Goal: Use online tool/utility: Utilize a website feature to perform a specific function

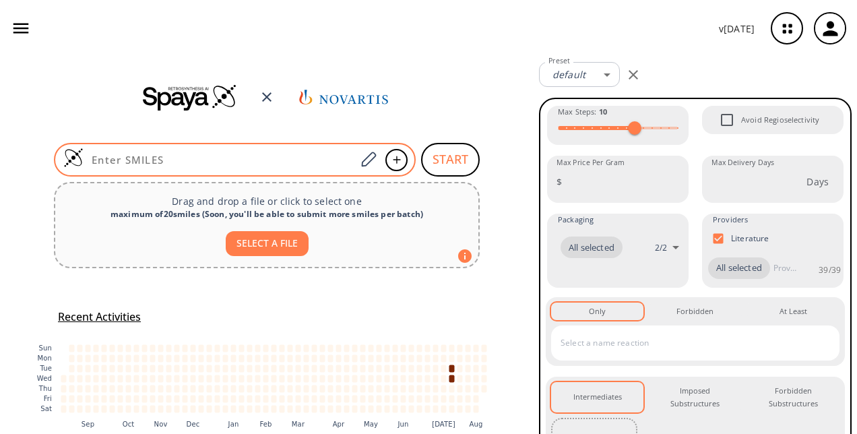
click at [235, 155] on input at bounding box center [220, 159] width 272 height 13
paste input "C[C@H](c1cnc2ccc(Cl)nn12)c1c(F)cc2n(C)ncc2c1F"
type input "C[C@H](c1cnc2ccc(Cl)nn12)c1c(F)cc2n(C)ncc2c1F"
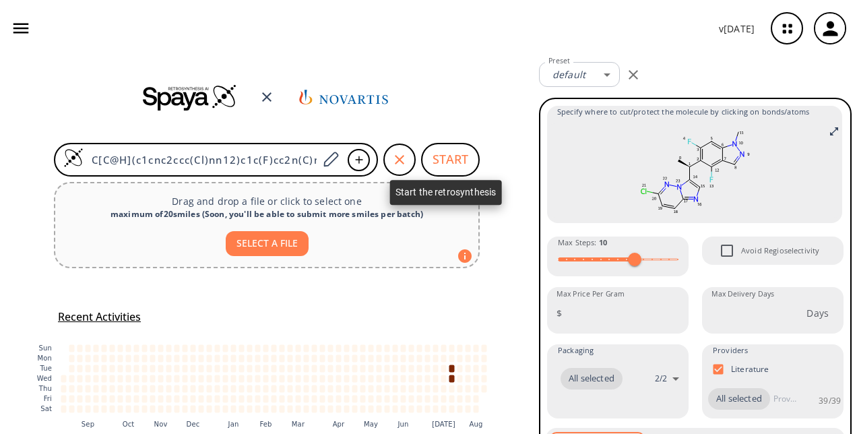
click at [442, 152] on button "START" at bounding box center [450, 160] width 59 height 34
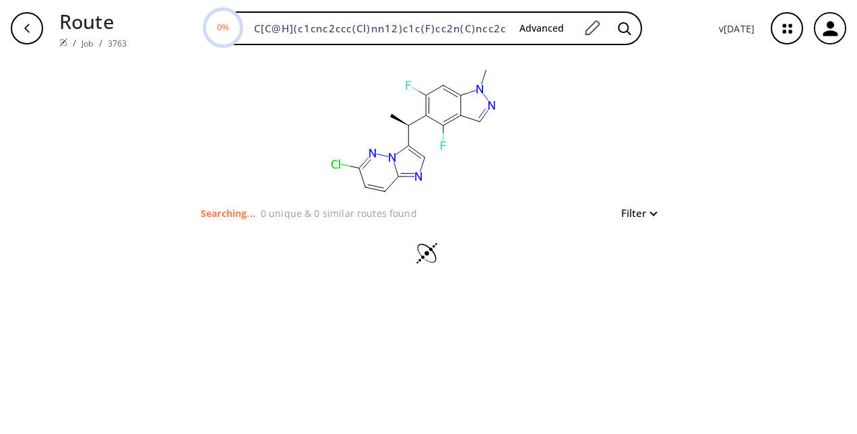
click at [35, 36] on div "button" at bounding box center [27, 28] width 32 height 32
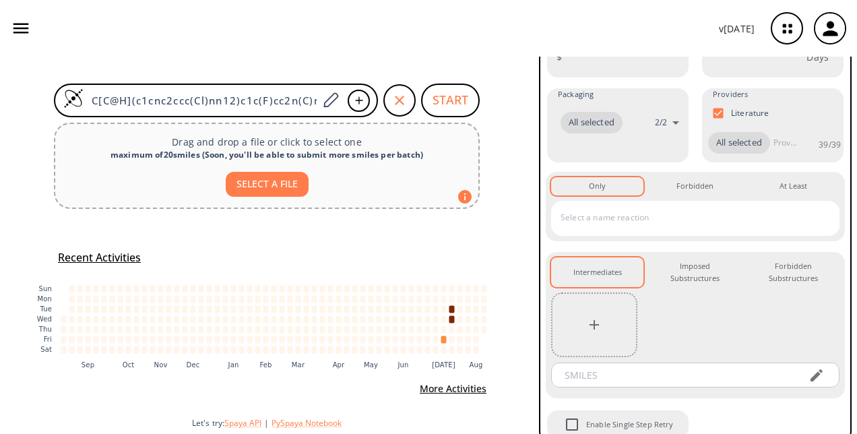
scroll to position [296, 0]
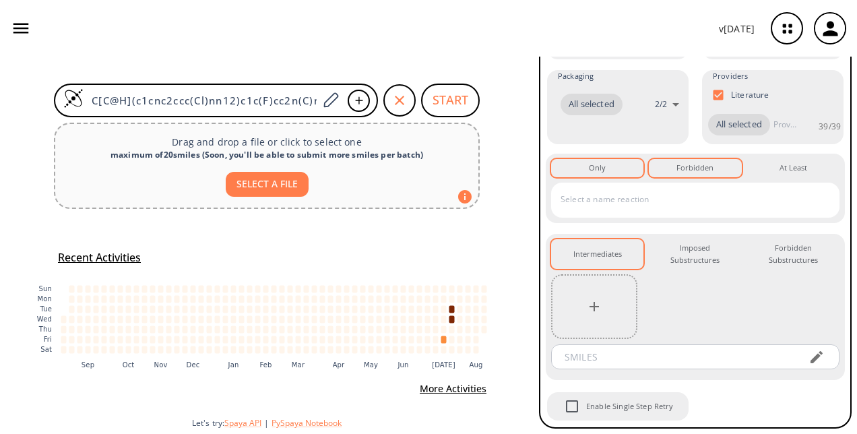
click at [679, 174] on div "Forbidden 0" at bounding box center [695, 168] width 37 height 12
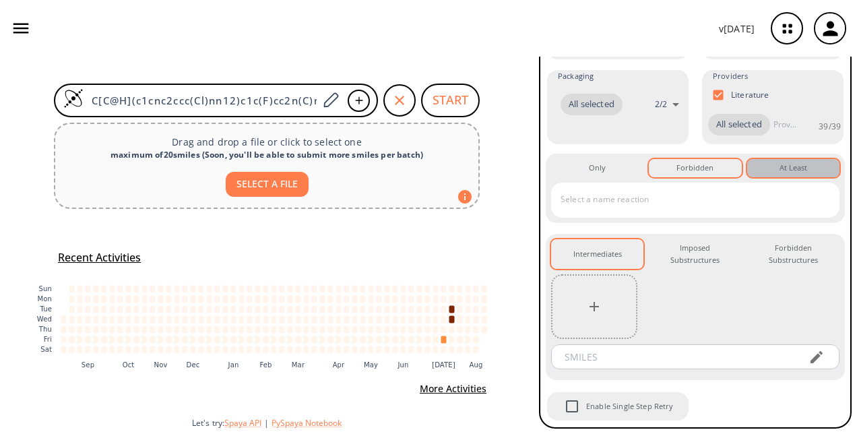
click at [813, 170] on button "At Least 0" at bounding box center [794, 168] width 92 height 18
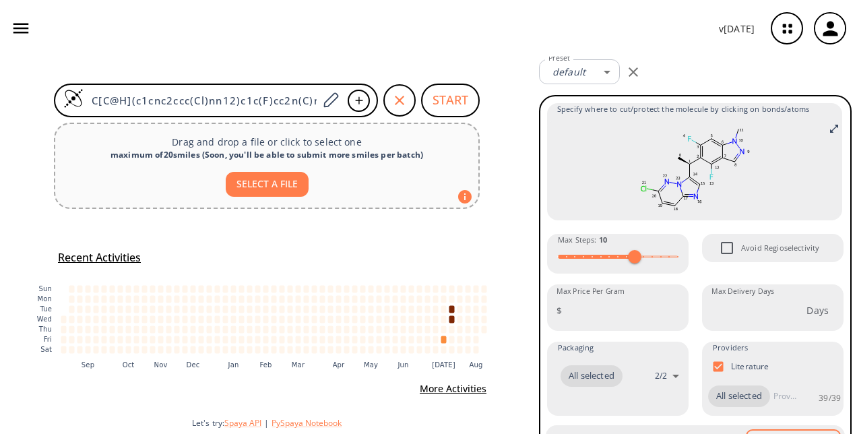
scroll to position [0, 0]
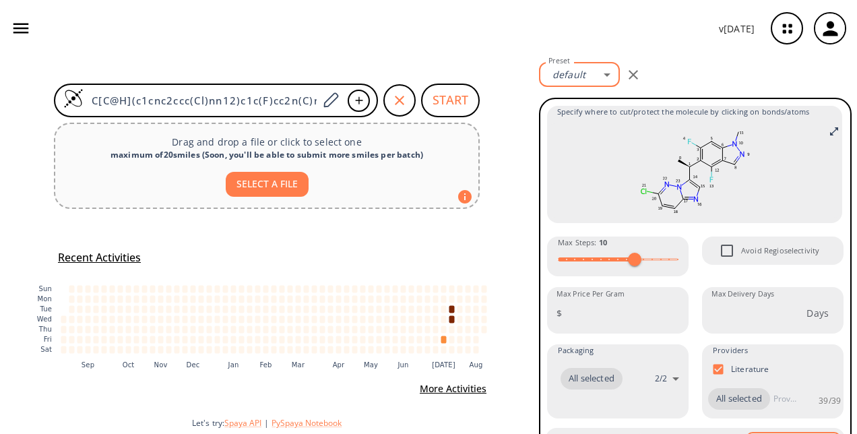
click at [602, 73] on body "v 1.9.36 Fabio Lima fabio.lima@novartis.com Retrosynthesis Activities Projects …" at bounding box center [428, 217] width 857 height 434
click at [583, 123] on link "Manage Presets" at bounding box center [584, 125] width 72 height 21
click at [792, 26] on div at bounding box center [428, 217] width 857 height 434
click at [790, 27] on icon "button" at bounding box center [787, 28] width 9 height 9
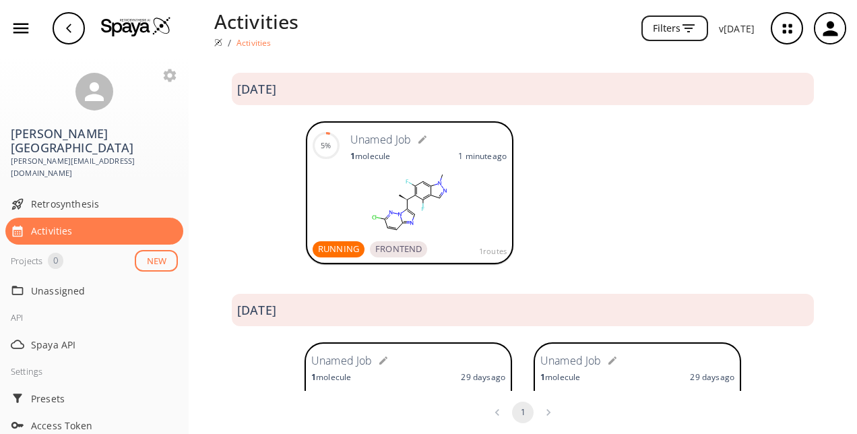
click at [406, 179] on rect at bounding box center [410, 202] width 194 height 67
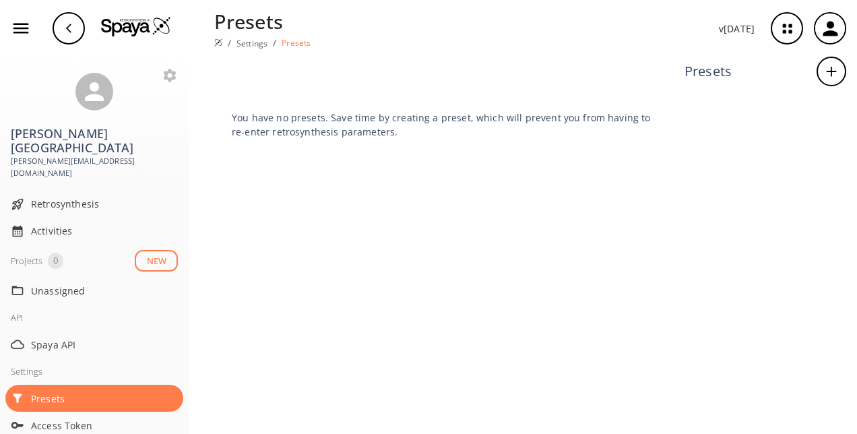
click at [62, 32] on div "button" at bounding box center [69, 28] width 32 height 32
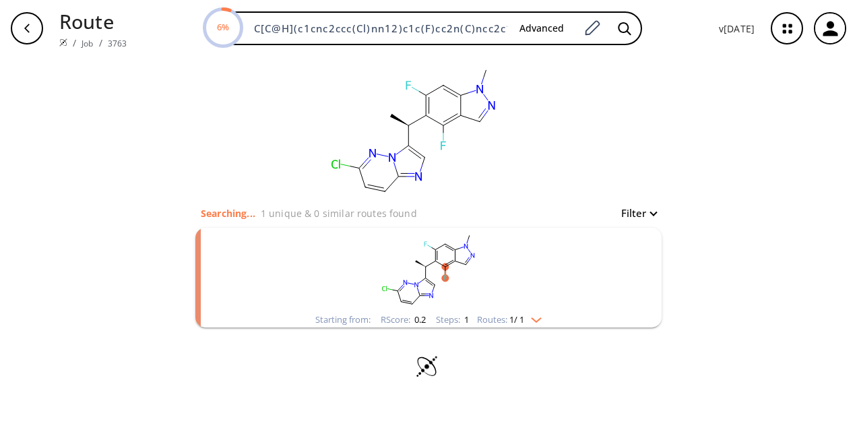
click at [538, 322] on div "Routes: 1 / 1" at bounding box center [509, 319] width 65 height 9
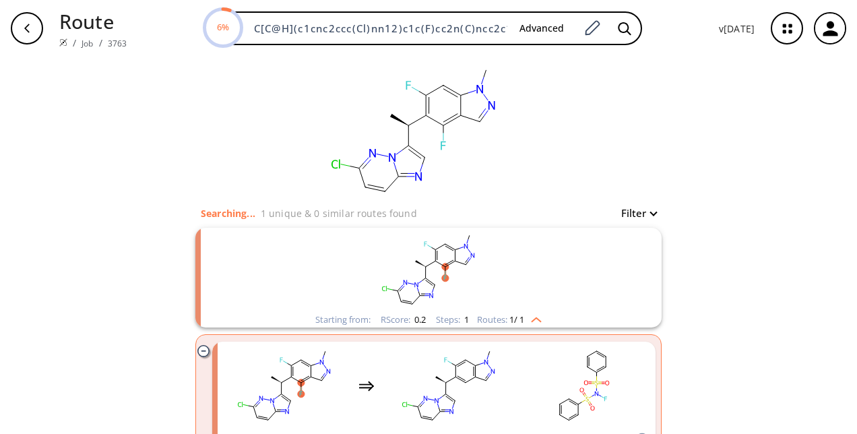
scroll to position [92, 0]
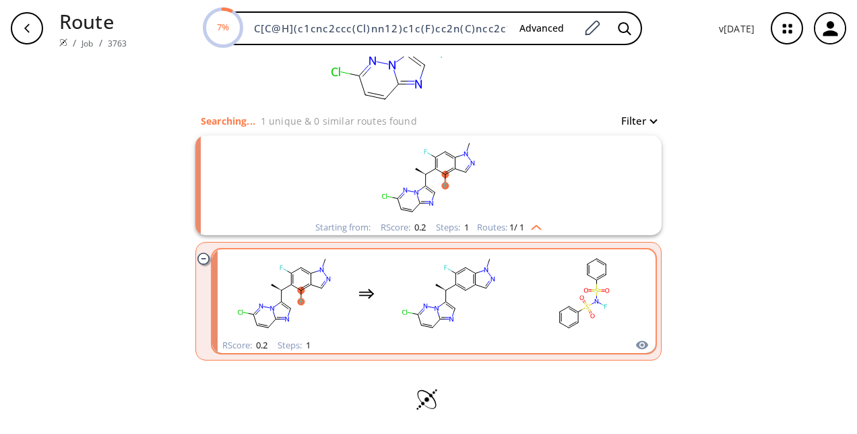
click at [420, 312] on icon "clusters" at bounding box center [421, 313] width 3 height 3
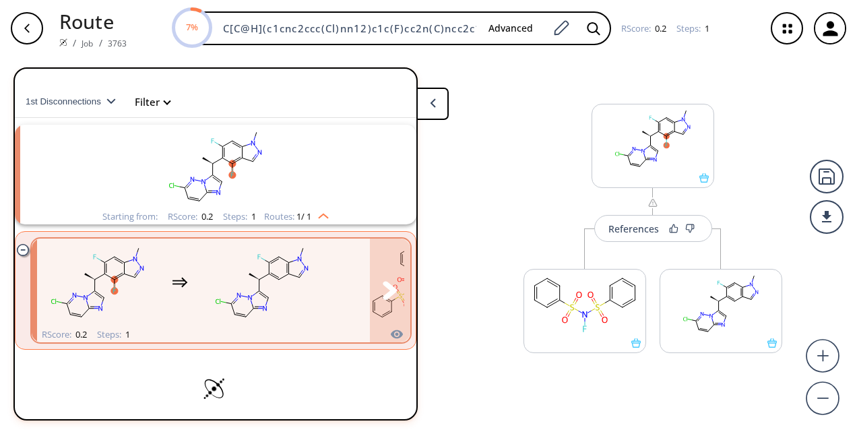
scroll to position [28, 0]
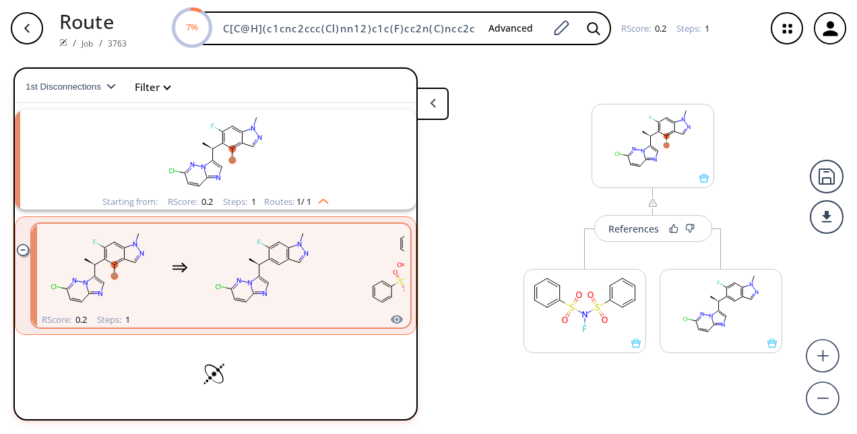
click at [22, 24] on icon "button" at bounding box center [27, 28] width 11 height 11
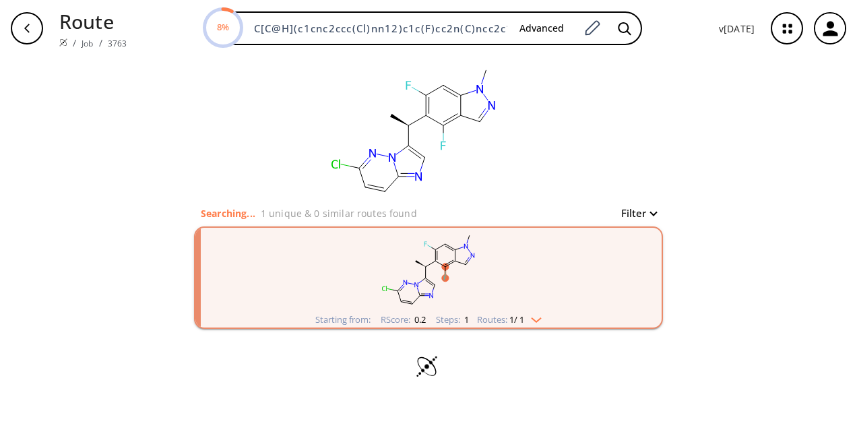
click at [88, 36] on li "Job" at bounding box center [87, 43] width 11 height 14
click at [92, 25] on p "Route" at bounding box center [92, 21] width 67 height 29
click at [818, 26] on div "button" at bounding box center [831, 28] width 30 height 30
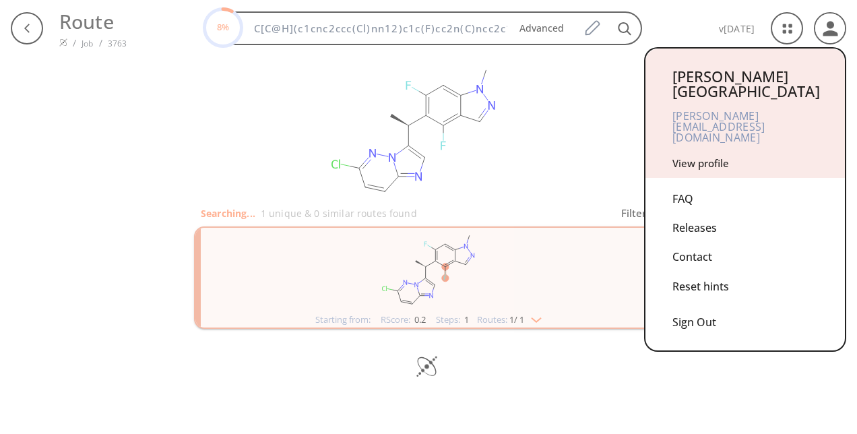
click at [785, 25] on div at bounding box center [428, 217] width 857 height 434
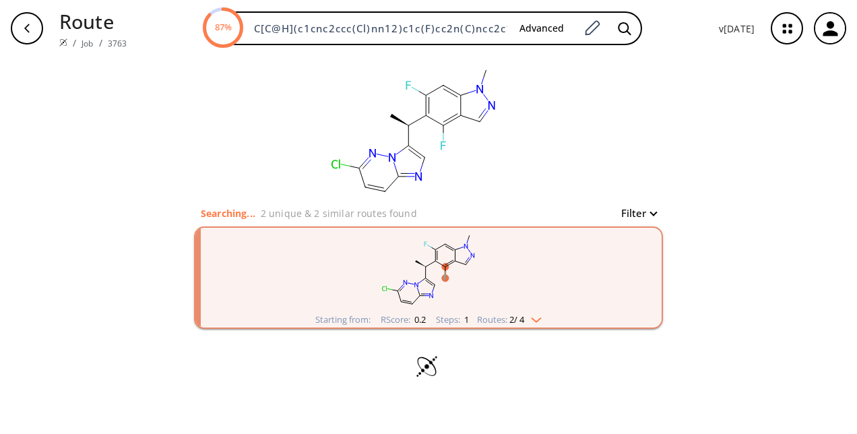
click at [546, 314] on div "Starting from: RScore : 0.2 Steps : 1 Routes: 2 / 4" at bounding box center [428, 320] width 247 height 16
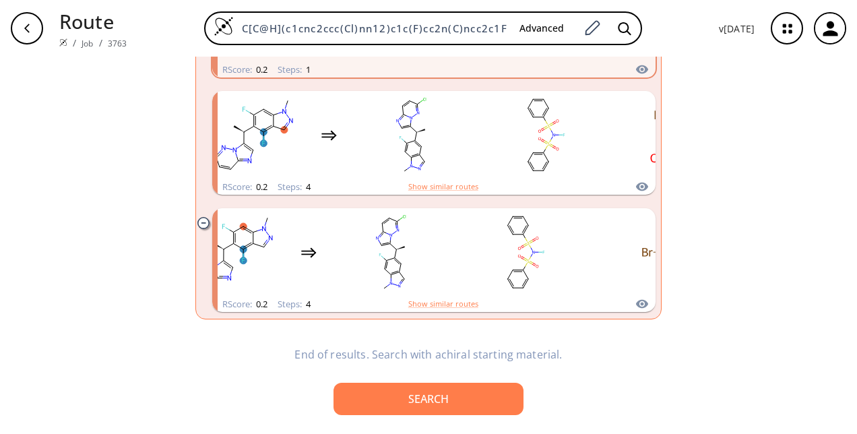
scroll to position [369, 0]
click at [16, 24] on div "button" at bounding box center [27, 28] width 32 height 32
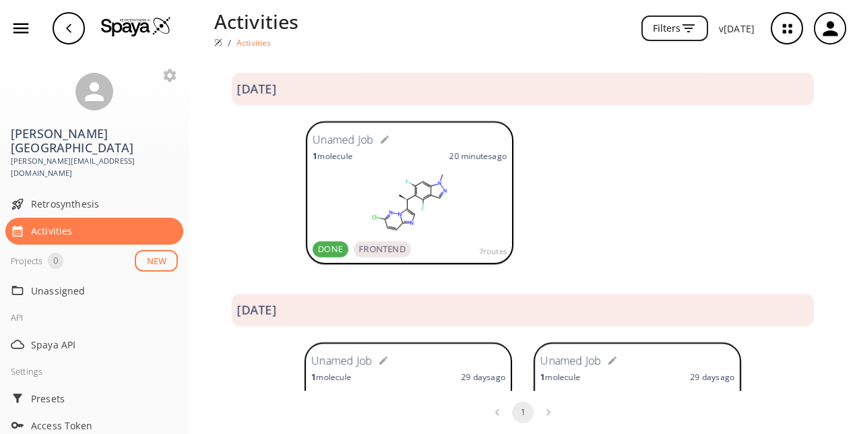
drag, startPoint x: 0, startPoint y: 0, endPoint x: 456, endPoint y: 191, distance: 494.9
click at [456, 191] on rect at bounding box center [410, 202] width 194 height 67
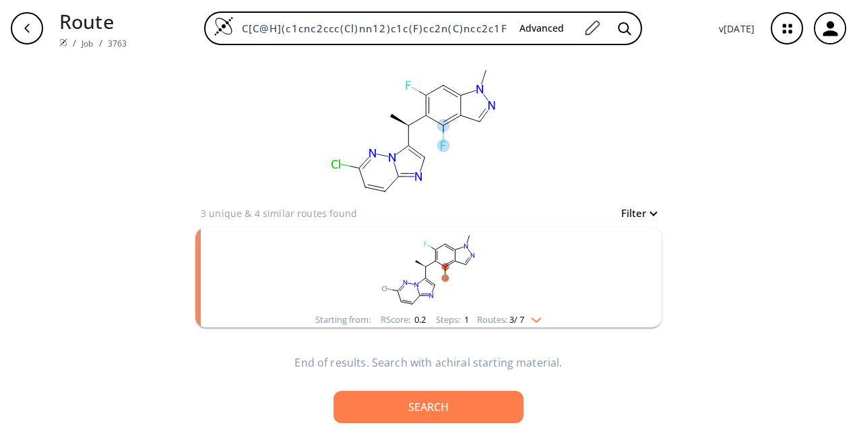
scroll to position [9, 0]
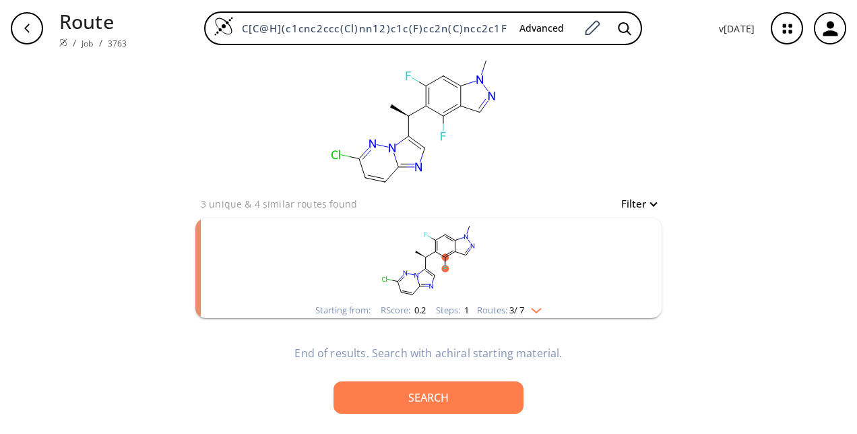
click at [540, 310] on img "clusters" at bounding box center [533, 308] width 18 height 11
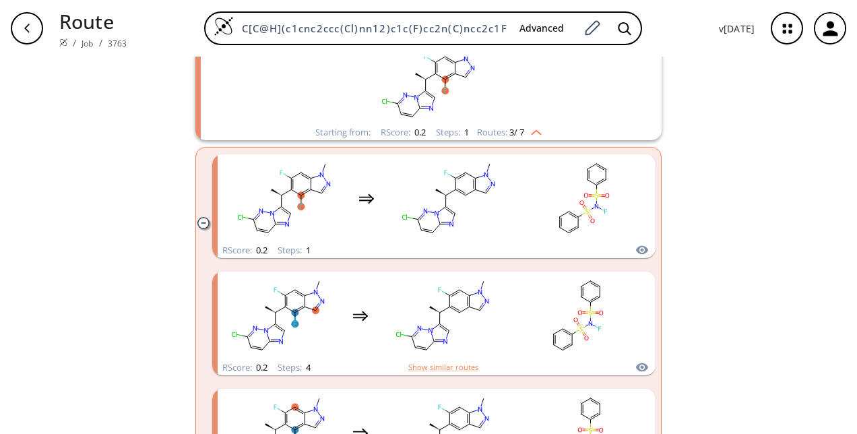
scroll to position [166, 0]
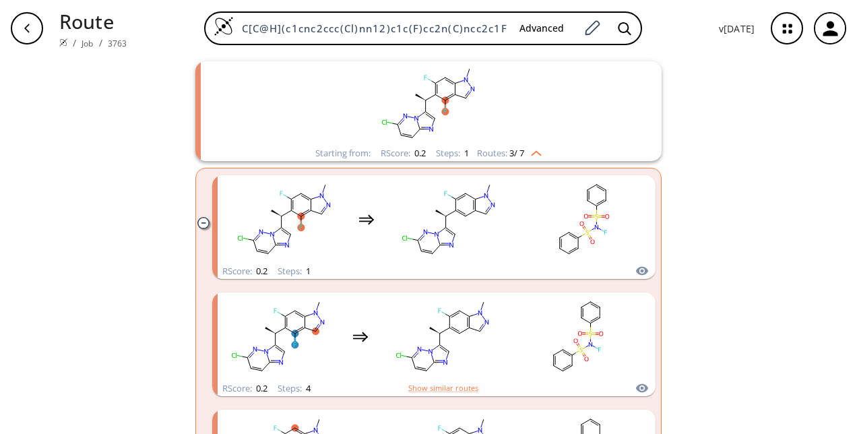
click at [533, 149] on img "clusters" at bounding box center [533, 151] width 18 height 11
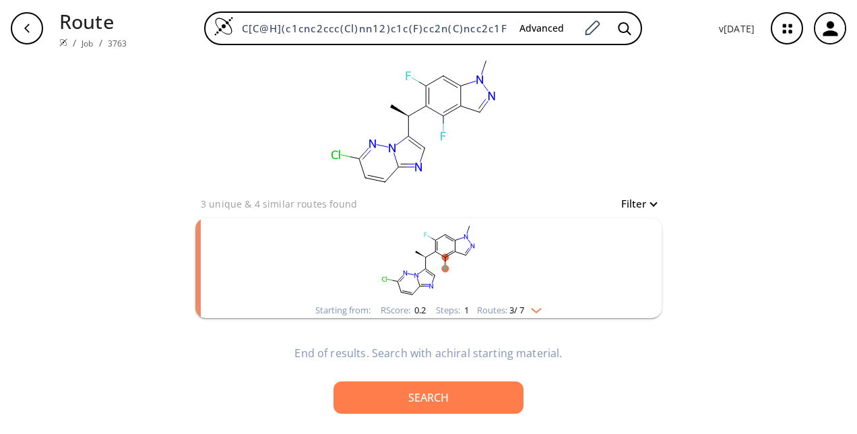
click at [532, 304] on img "clusters" at bounding box center [533, 308] width 18 height 11
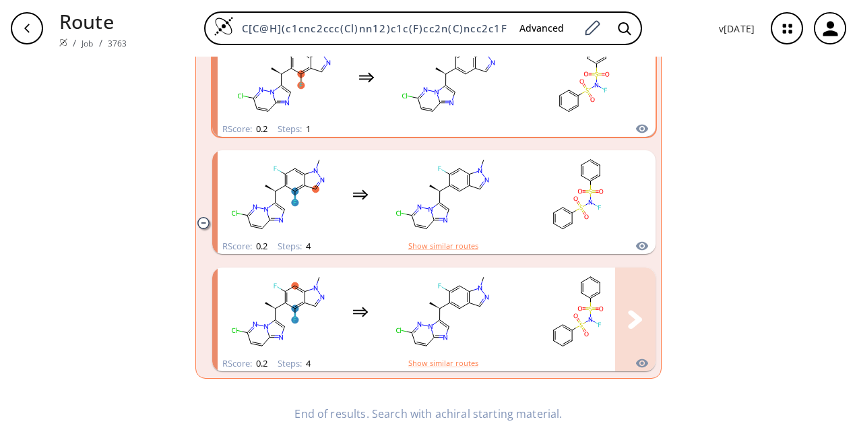
scroll to position [234, 0]
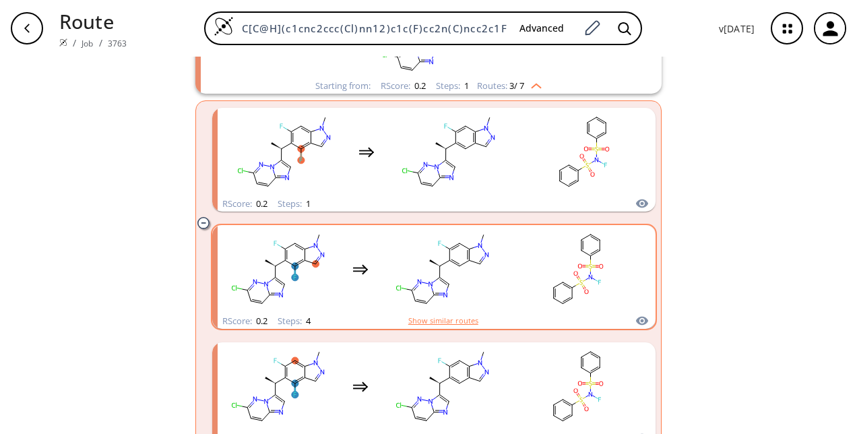
click at [437, 323] on button "Show similar routes" at bounding box center [443, 321] width 70 height 12
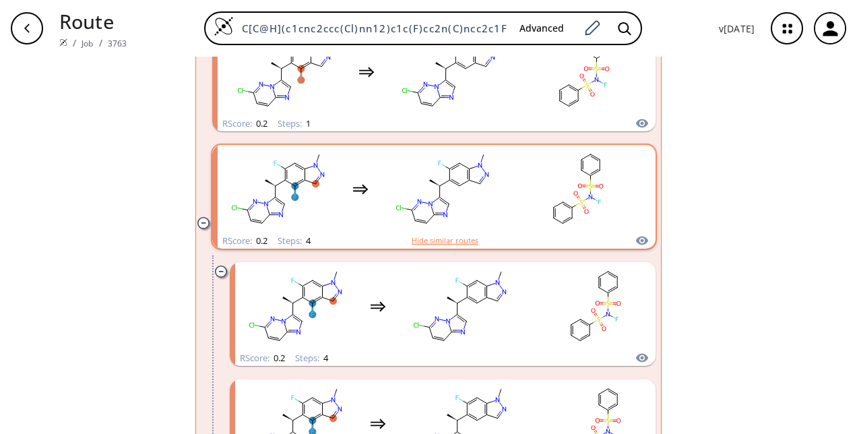
scroll to position [436, 0]
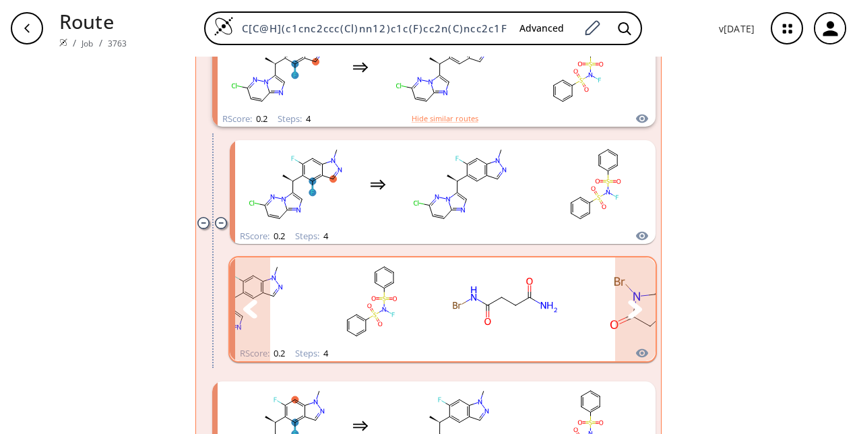
click at [628, 314] on icon "clusters" at bounding box center [635, 309] width 14 height 18
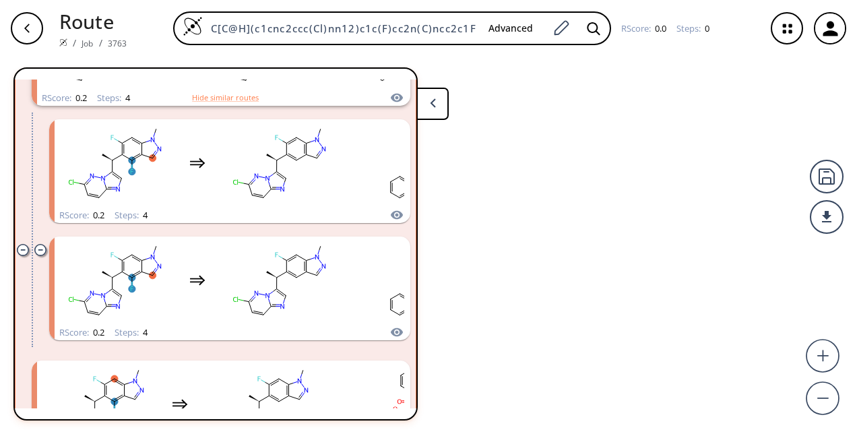
scroll to position [370, 0]
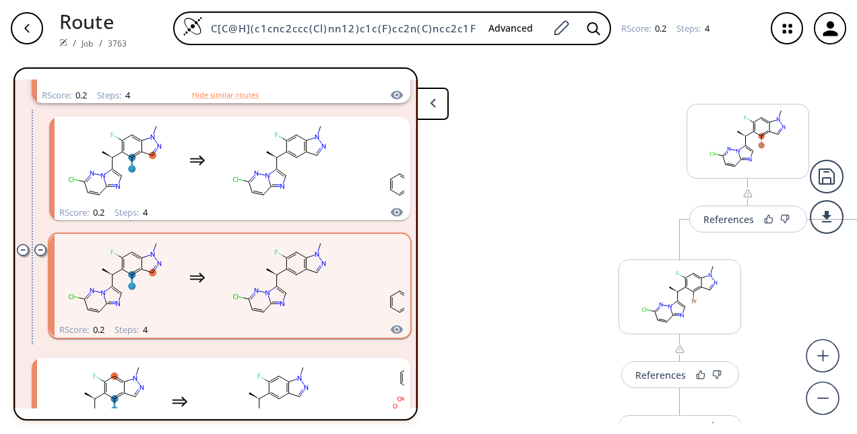
click at [35, 26] on div "button" at bounding box center [27, 28] width 32 height 32
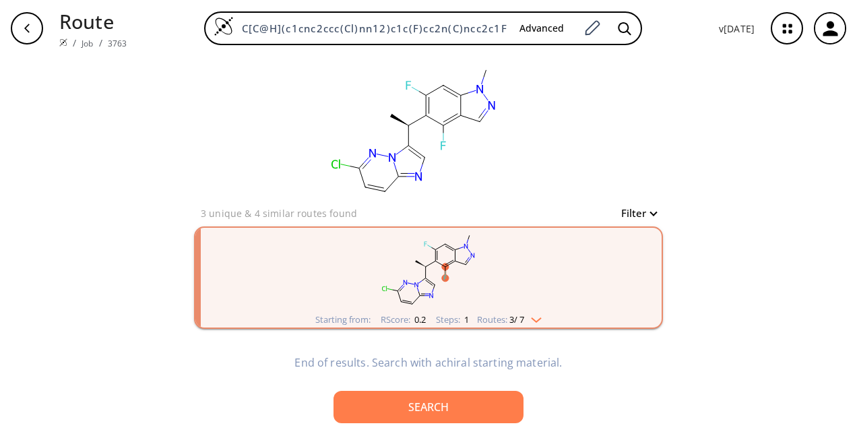
click at [510, 322] on span "3 / 7" at bounding box center [517, 319] width 15 height 9
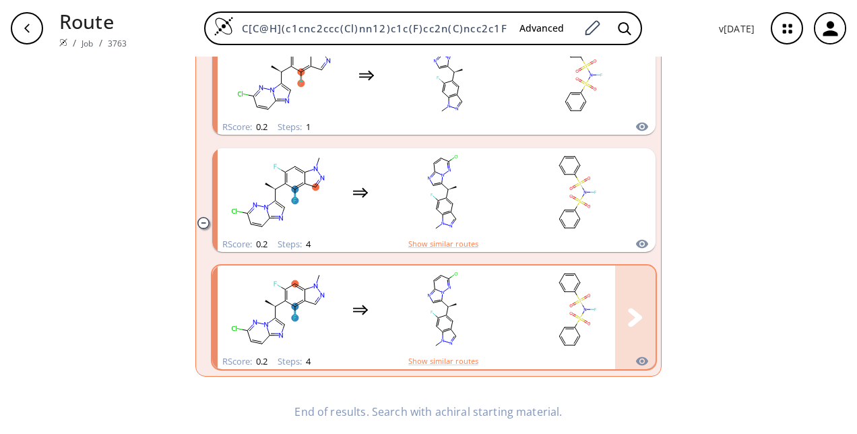
scroll to position [369, 0]
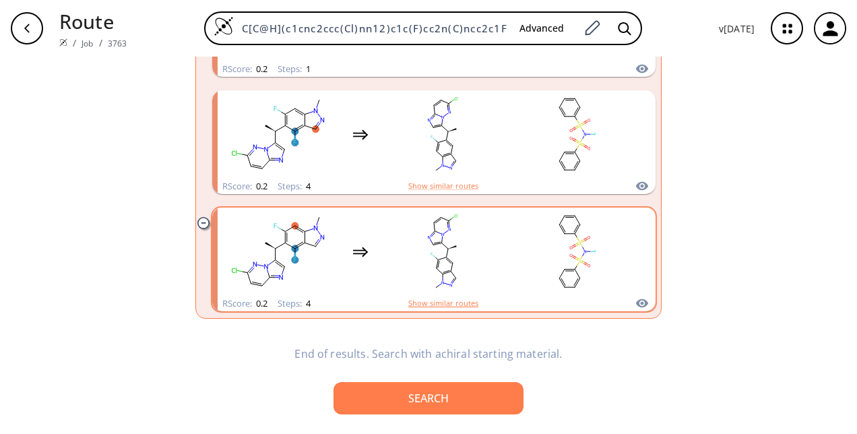
click at [426, 302] on button "Show similar routes" at bounding box center [443, 303] width 70 height 12
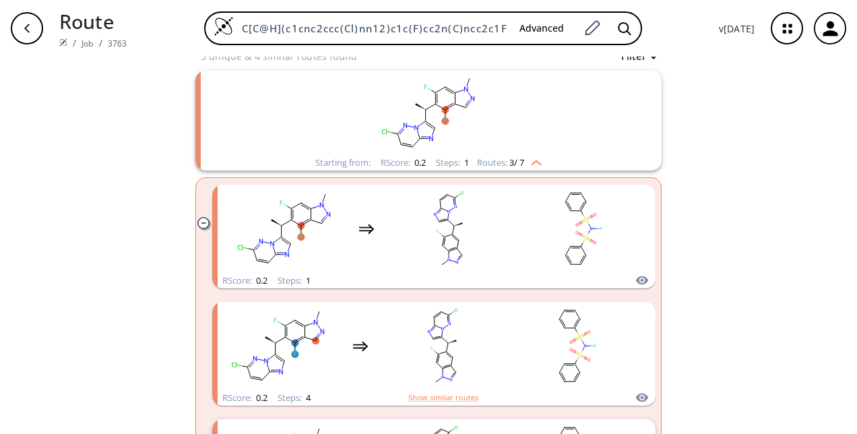
scroll to position [206, 0]
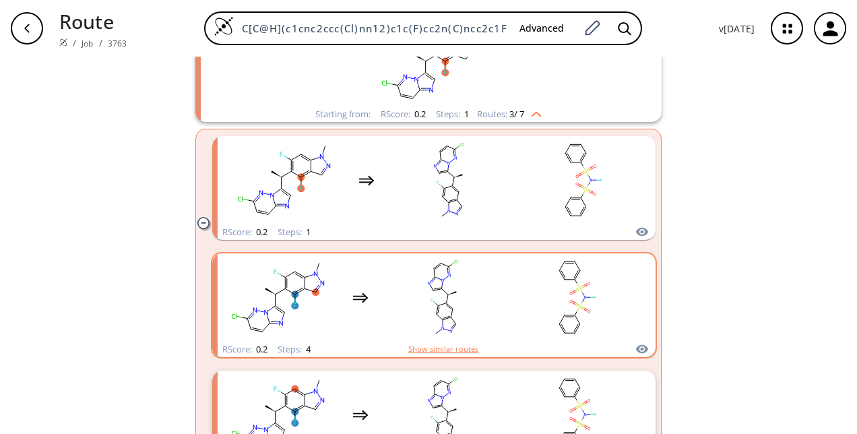
click at [417, 346] on button "Show similar routes" at bounding box center [443, 349] width 70 height 12
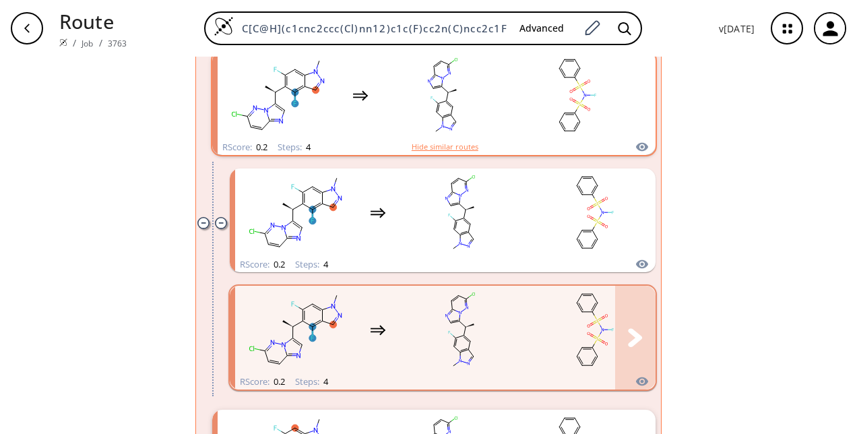
scroll to position [543, 0]
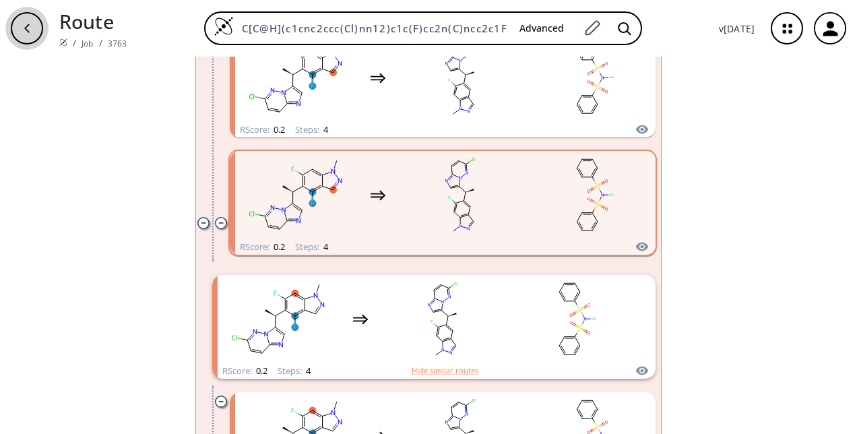
click at [40, 23] on div "button" at bounding box center [27, 28] width 32 height 32
